Goal: Information Seeking & Learning: Learn about a topic

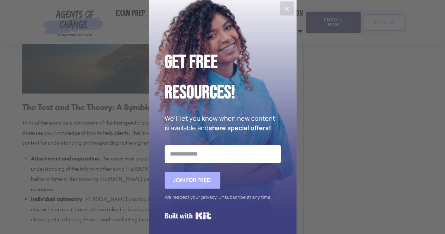
scroll to position [2, 0]
click at [279, 15] on button "Close" at bounding box center [286, 8] width 14 height 14
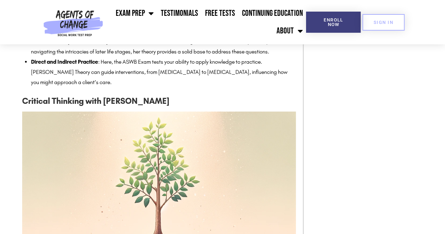
scroll to position [1290, 0]
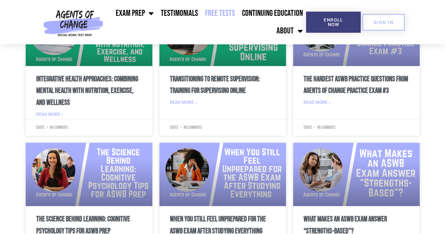
scroll to position [3444, 0]
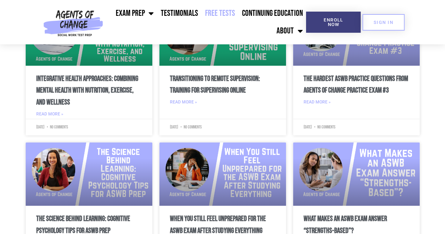
click at [216, 12] on link "Free Tests" at bounding box center [219, 14] width 37 height 18
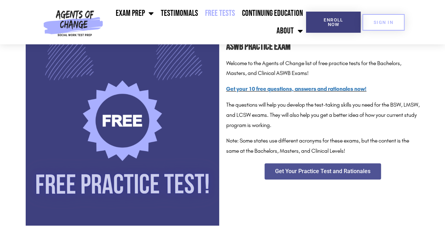
scroll to position [121, 0]
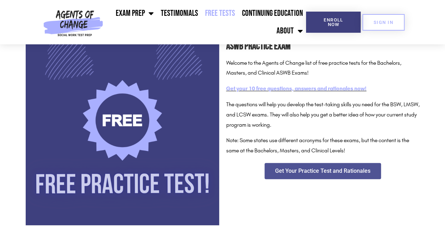
click at [272, 91] on link "Get your 10 free questions, answers and rationales now!" at bounding box center [296, 88] width 140 height 7
